Goal: Navigation & Orientation: Go to known website

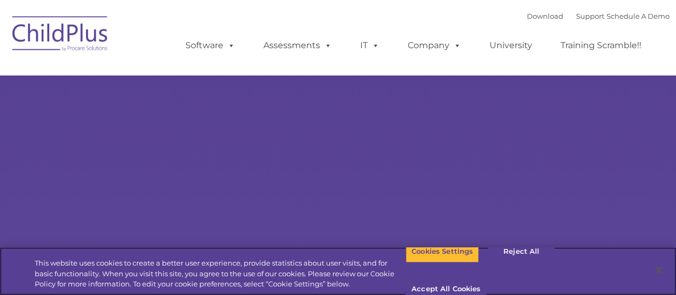
select select "MEDIUM"
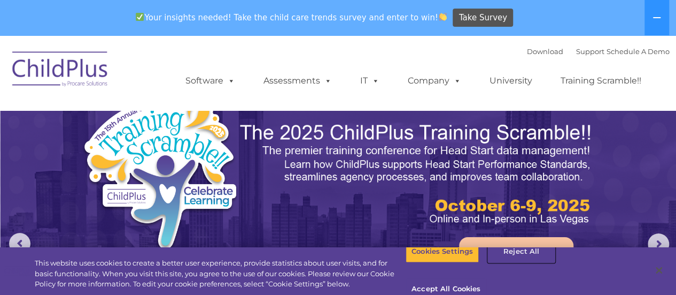
click at [509, 261] on button "Reject All" at bounding box center [521, 251] width 67 height 22
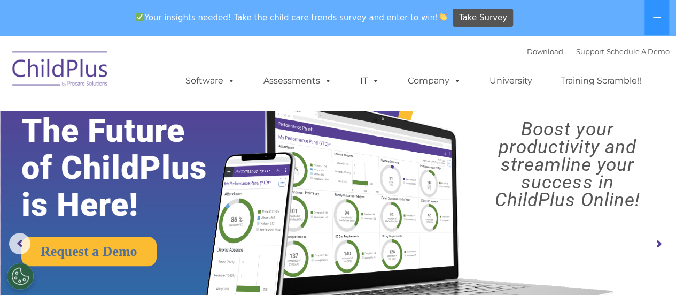
click at [77, 63] on img at bounding box center [60, 70] width 107 height 53
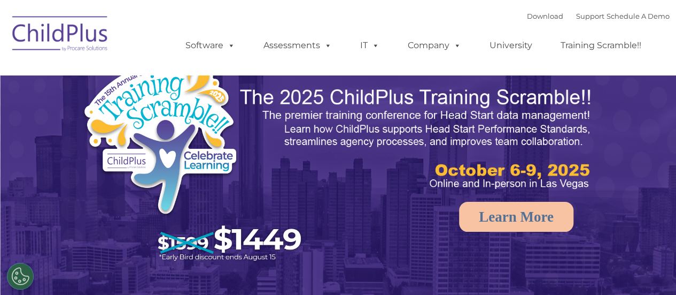
select select "MEDIUM"
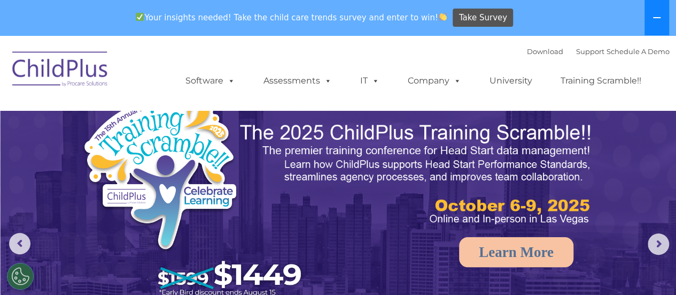
click at [657, 26] on button at bounding box center [657, 17] width 25 height 35
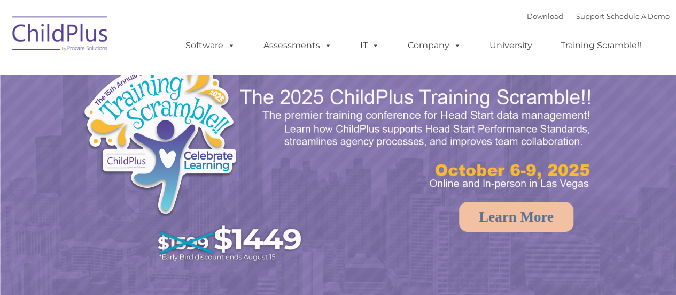
select select "MEDIUM"
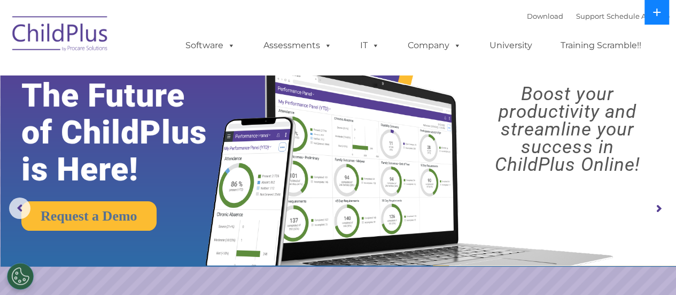
click at [656, 20] on button at bounding box center [657, 12] width 25 height 25
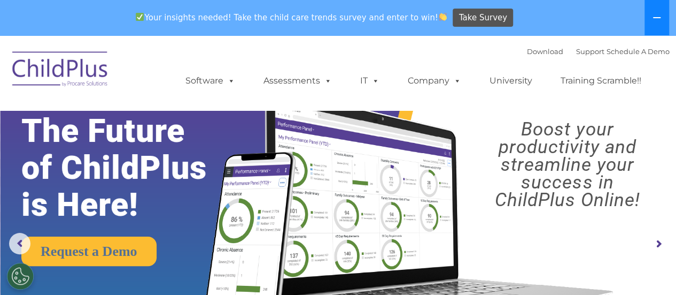
click at [656, 20] on icon at bounding box center [657, 17] width 9 height 9
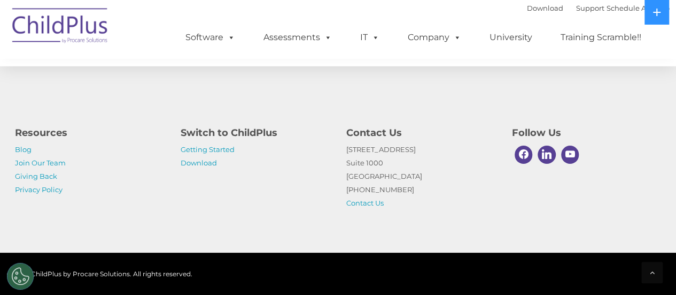
scroll to position [1294, 0]
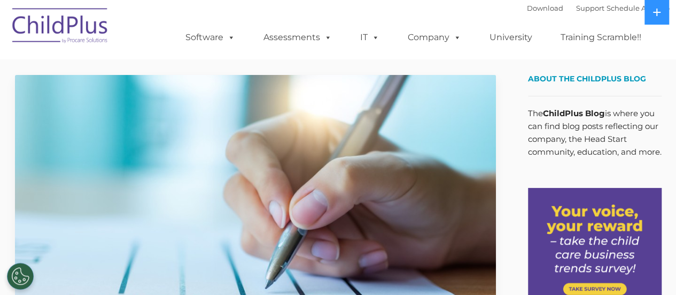
click at [91, 26] on img at bounding box center [60, 27] width 107 height 53
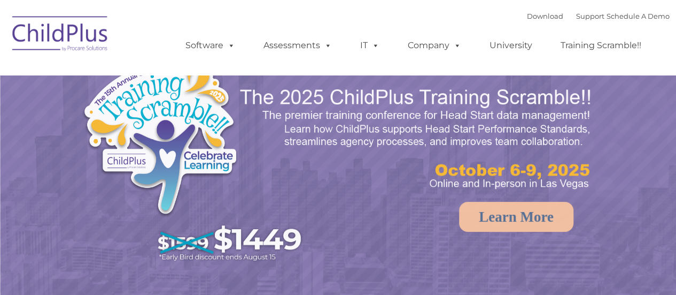
select select "MEDIUM"
